Goal: Check status: Check status

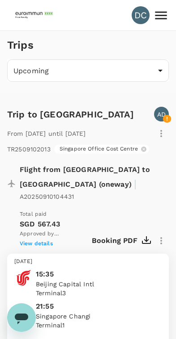
click at [160, 17] on icon at bounding box center [161, 16] width 16 height 16
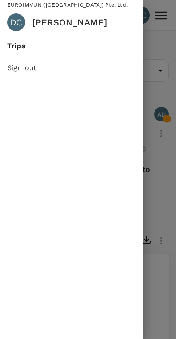
click at [13, 25] on div "DC" at bounding box center [16, 22] width 18 height 18
click at [163, 76] on div at bounding box center [88, 169] width 176 height 339
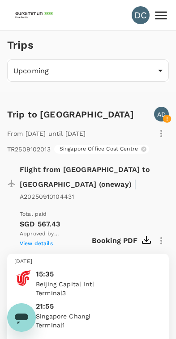
click at [140, 18] on div "DC" at bounding box center [140, 15] width 18 height 18
click at [142, 21] on div "DC" at bounding box center [140, 15] width 18 height 18
click at [160, 18] on icon at bounding box center [161, 16] width 16 height 16
click at [143, 19] on div "DC" at bounding box center [140, 15] width 18 height 18
click at [157, 17] on icon at bounding box center [161, 16] width 16 height 16
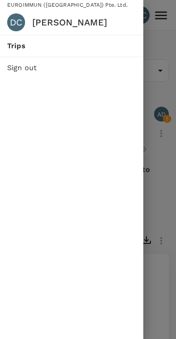
click at [10, 46] on span "Trips" at bounding box center [71, 46] width 129 height 11
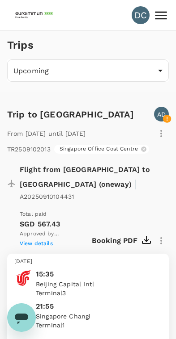
click at [144, 21] on div "DC" at bounding box center [140, 15] width 18 height 18
click at [158, 19] on icon at bounding box center [161, 15] width 12 height 8
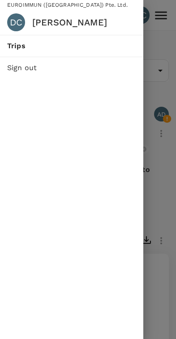
click at [12, 42] on span "Trips" at bounding box center [71, 46] width 129 height 11
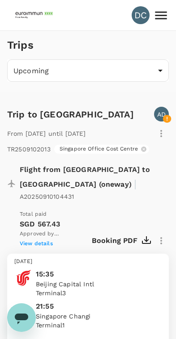
click at [137, 19] on div "DC" at bounding box center [140, 15] width 18 height 18
click at [139, 19] on div "DC" at bounding box center [140, 15] width 18 height 18
click at [139, 17] on div "DC" at bounding box center [140, 15] width 18 height 18
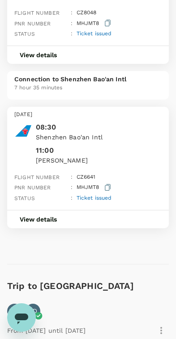
scroll to position [566, 0]
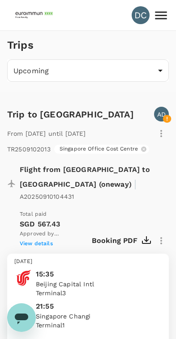
click at [159, 18] on icon at bounding box center [161, 16] width 16 height 16
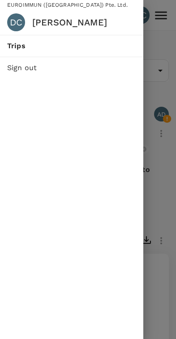
click at [11, 46] on span "Trips" at bounding box center [71, 46] width 129 height 11
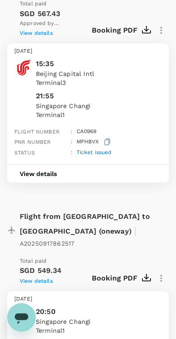
click at [34, 165] on button "View details" at bounding box center [38, 174] width 62 height 18
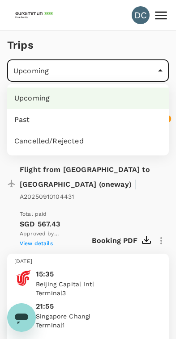
click at [25, 117] on li "Past" at bounding box center [87, 119] width 161 height 21
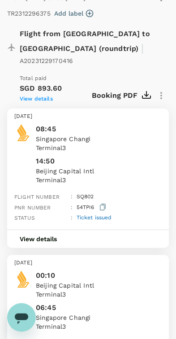
scroll to position [4384, 0]
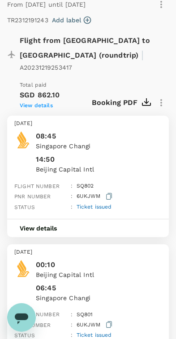
scroll to position [0, 0]
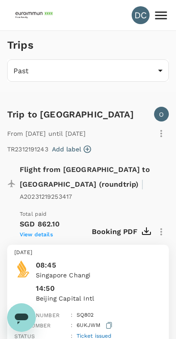
click at [158, 18] on icon at bounding box center [161, 15] width 12 height 8
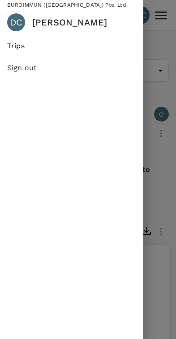
click at [156, 170] on div at bounding box center [88, 169] width 176 height 339
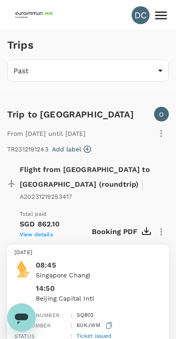
click at [137, 19] on div "DC" at bounding box center [140, 15] width 18 height 18
click at [137, 16] on div "DC" at bounding box center [140, 15] width 18 height 18
click at [160, 19] on icon at bounding box center [161, 15] width 12 height 8
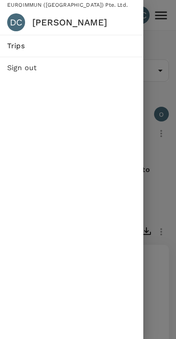
click at [173, 171] on div at bounding box center [88, 169] width 176 height 339
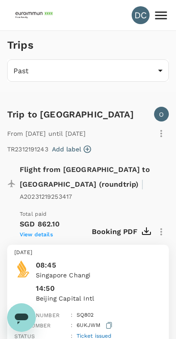
click at [138, 15] on div "DC" at bounding box center [140, 15] width 18 height 18
click at [160, 19] on icon at bounding box center [161, 15] width 12 height 8
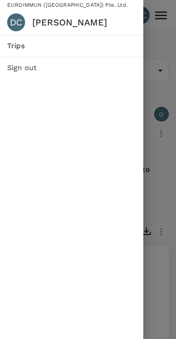
click at [17, 44] on span "Trips" at bounding box center [71, 46] width 129 height 11
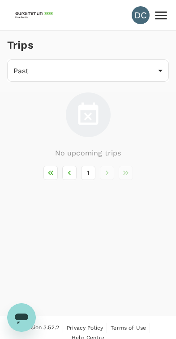
click at [133, 17] on div "DC" at bounding box center [140, 15] width 18 height 18
click at [140, 18] on div "DC" at bounding box center [140, 15] width 18 height 18
click at [141, 18] on div "DC" at bounding box center [140, 15] width 18 height 18
click at [137, 17] on div "DC" at bounding box center [140, 15] width 18 height 18
click at [135, 20] on div "DC" at bounding box center [140, 15] width 18 height 18
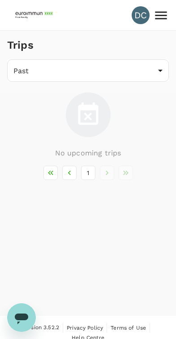
click at [135, 20] on div "DC" at bounding box center [140, 15] width 18 height 18
click at [135, 13] on div "DC" at bounding box center [140, 15] width 18 height 18
click at [135, 16] on div "DC" at bounding box center [140, 15] width 18 height 18
click at [140, 13] on div "DC" at bounding box center [140, 15] width 18 height 18
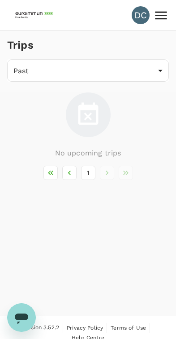
click at [137, 15] on div "DC" at bounding box center [140, 15] width 18 height 18
click at [158, 12] on icon at bounding box center [161, 15] width 12 height 8
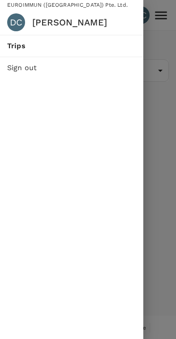
click at [18, 48] on span "Trips" at bounding box center [71, 46] width 129 height 11
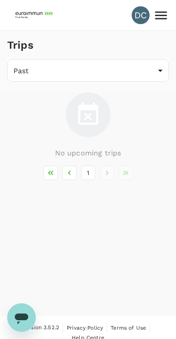
click at [22, 69] on body "DC Trips Past /trips/completed ​ No upcoming trips 1 Version 3.52.2 Privacy Pol…" at bounding box center [88, 175] width 176 height 350
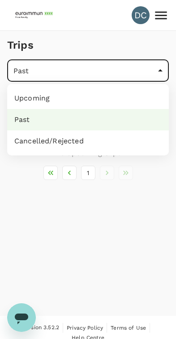
click at [61, 93] on li "Upcoming" at bounding box center [87, 98] width 161 height 21
type input "/trips/upcoming"
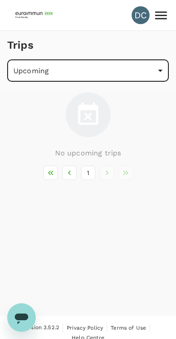
click at [141, 17] on div "DC" at bounding box center [140, 15] width 18 height 18
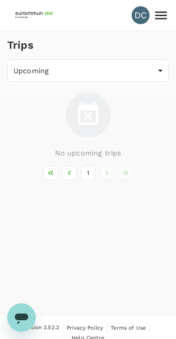
click at [160, 15] on icon at bounding box center [161, 15] width 12 height 8
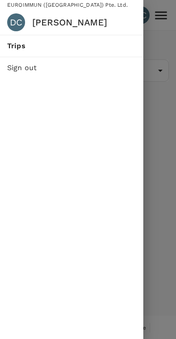
click at [13, 22] on div "DC" at bounding box center [16, 22] width 18 height 18
click at [8, 42] on span "Trips" at bounding box center [71, 46] width 129 height 11
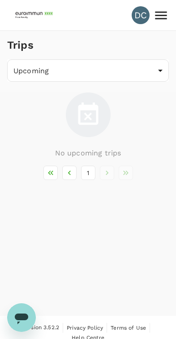
scroll to position [9, 0]
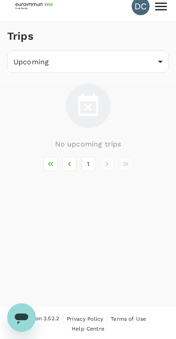
click at [20, 317] on icon "Open messaging window" at bounding box center [21, 319] width 13 height 11
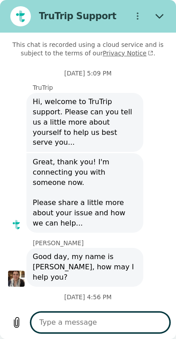
scroll to position [3829, 0]
